Goal: Navigation & Orientation: Find specific page/section

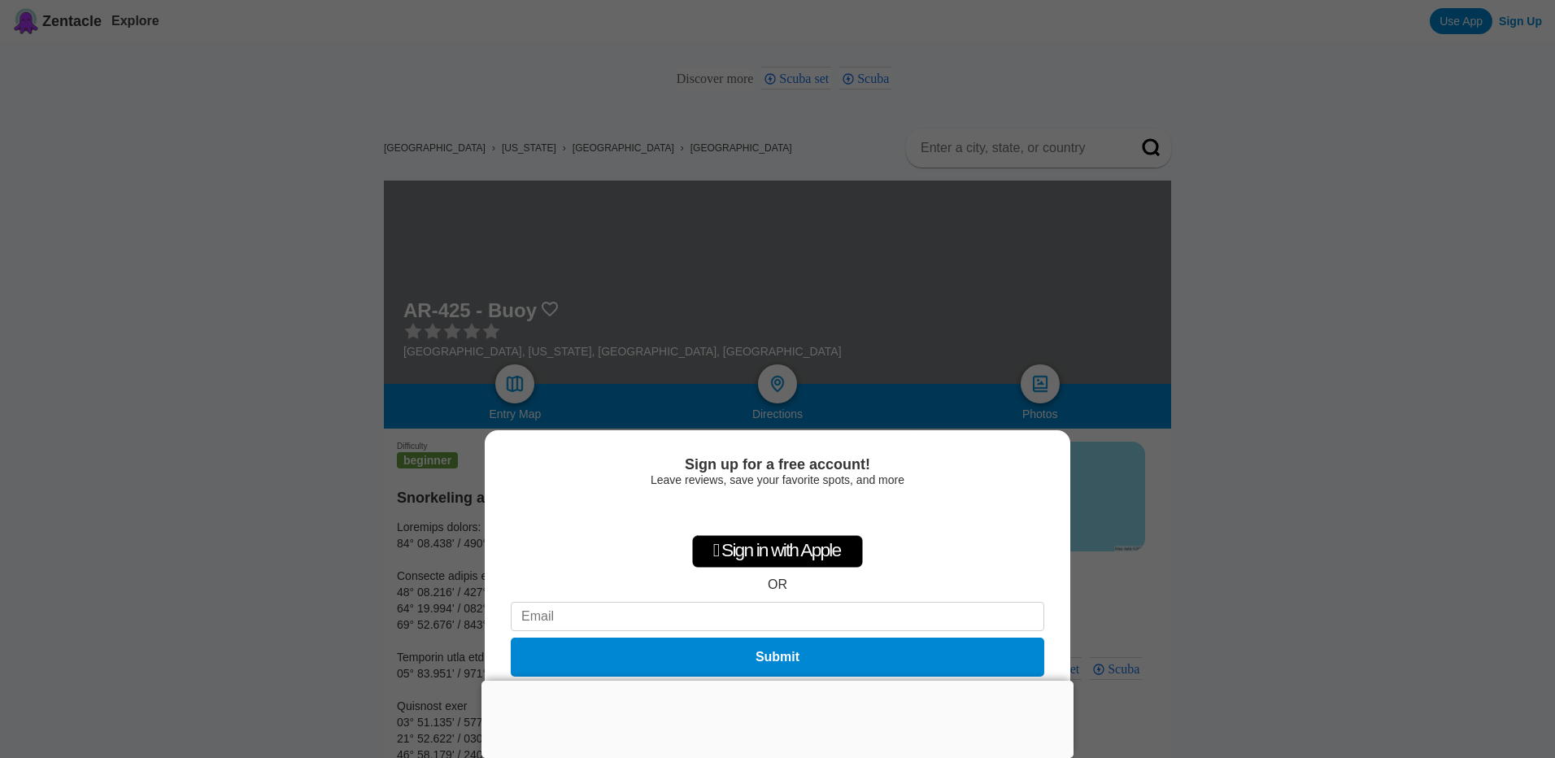
click at [1230, 546] on div "Sign up for a free account! Leave reviews, save your favorite spots, and more …" at bounding box center [777, 379] width 1555 height 758
click at [1109, 475] on div "Sign up for a free account! Leave reviews, save your favorite spots, and more …" at bounding box center [777, 379] width 1555 height 758
click at [787, 681] on div at bounding box center [778, 681] width 592 height 0
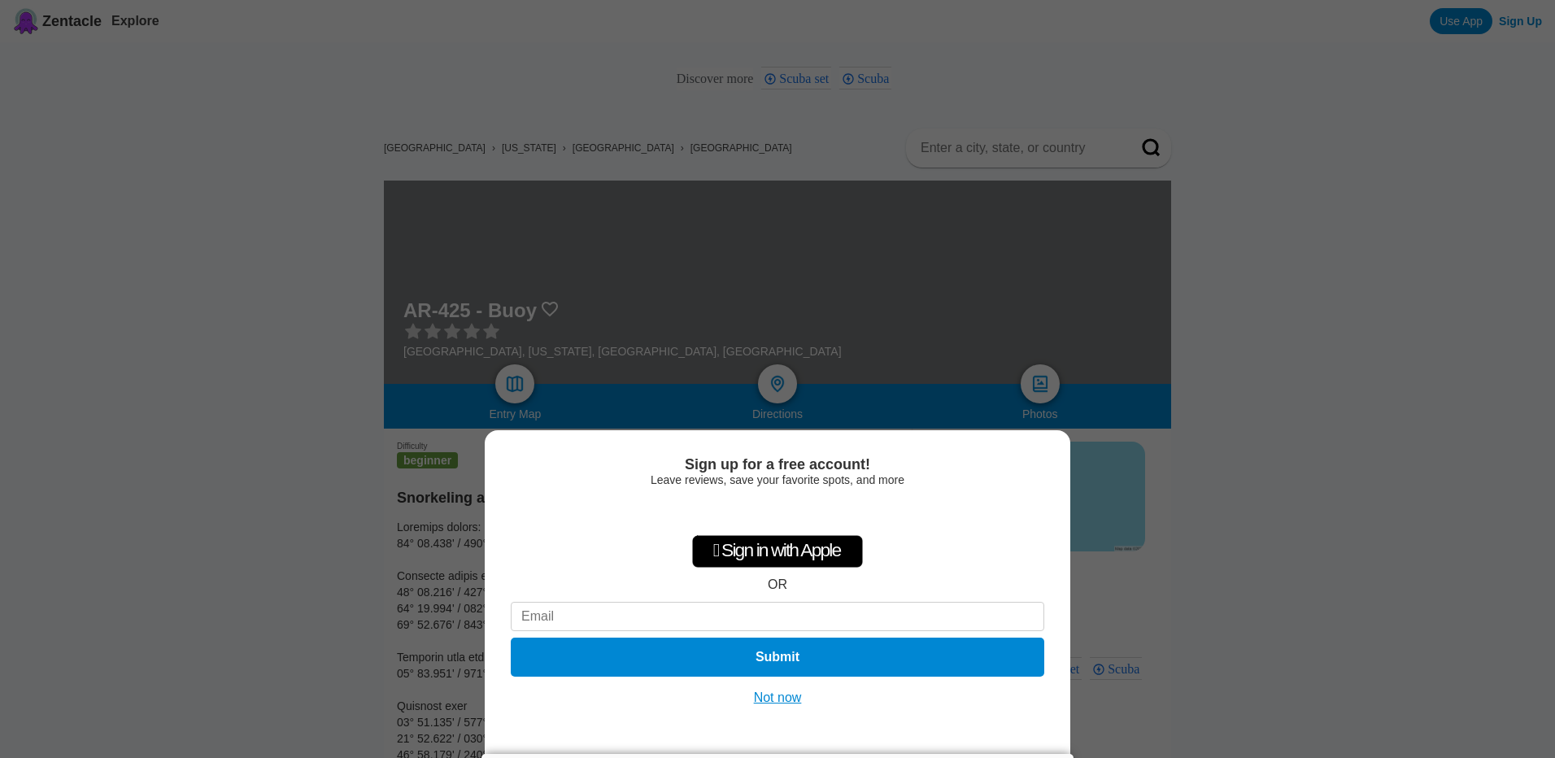
click at [796, 700] on button "Not now" at bounding box center [778, 698] width 58 height 16
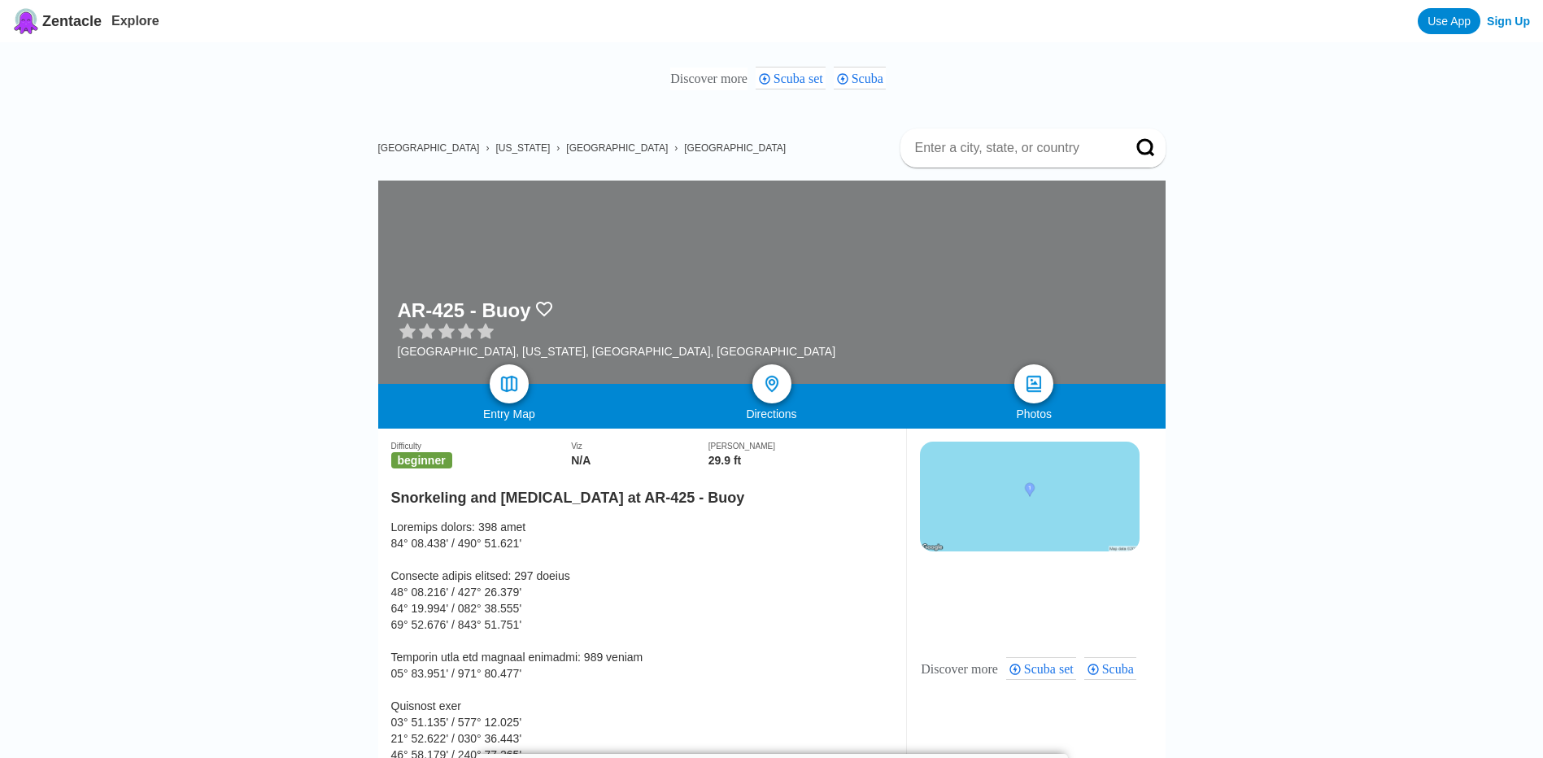
click at [1014, 495] on img at bounding box center [1030, 497] width 220 height 110
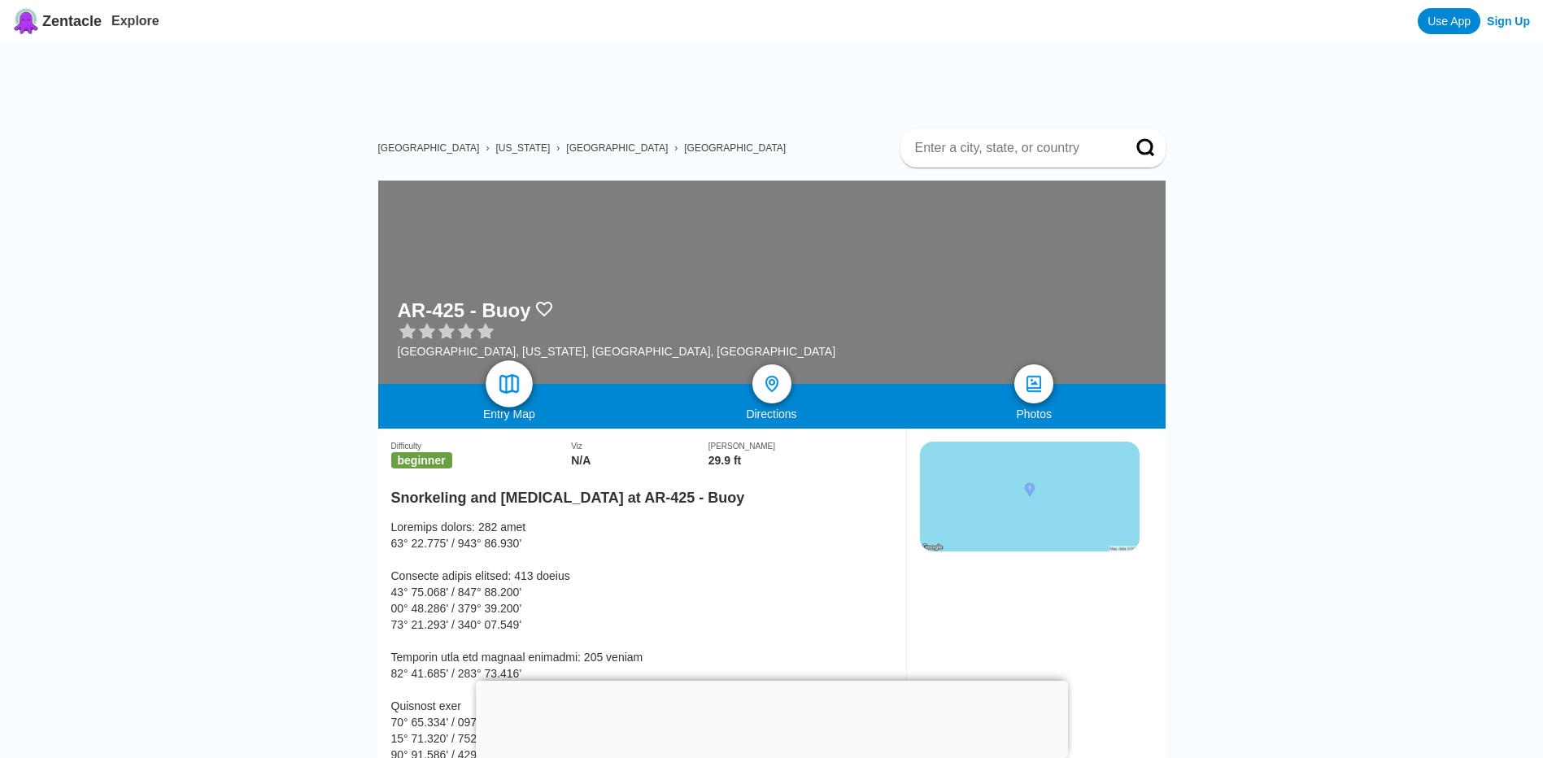
click at [506, 380] on img at bounding box center [509, 385] width 24 height 24
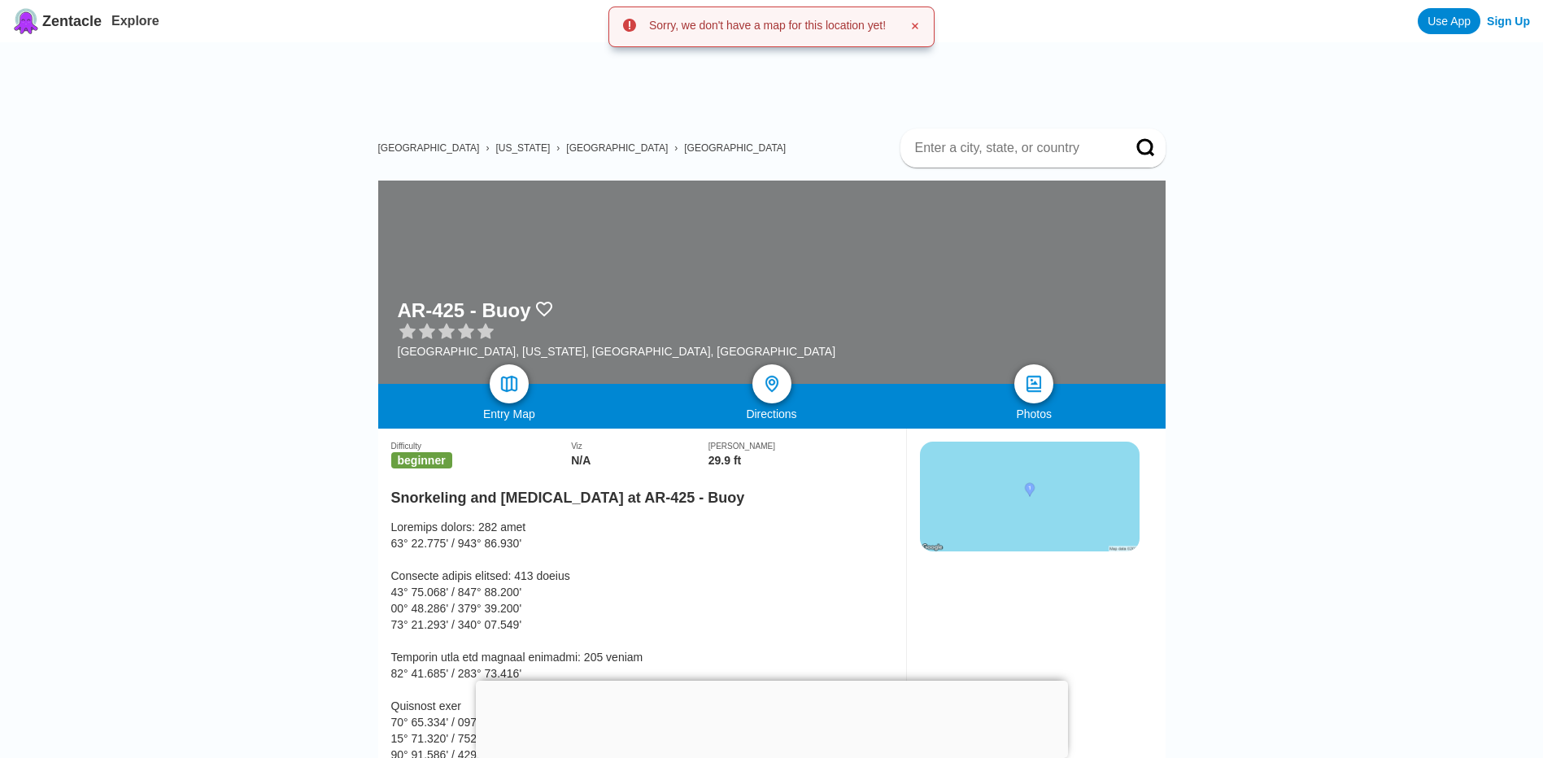
click at [1032, 486] on img at bounding box center [1030, 497] width 220 height 110
